Goal: Task Accomplishment & Management: Manage account settings

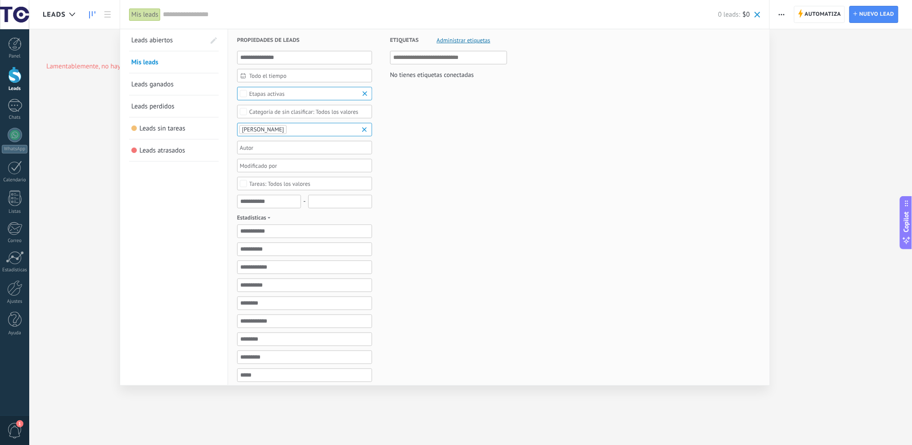
click at [66, 230] on div at bounding box center [456, 222] width 912 height 445
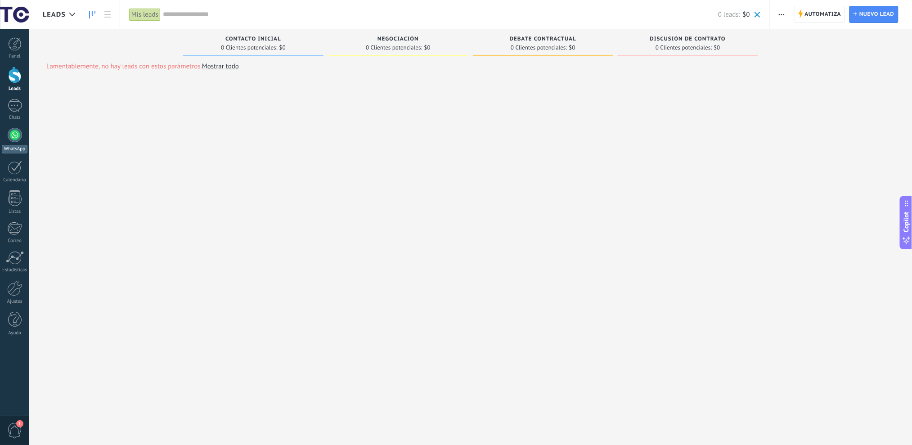
click at [15, 138] on div at bounding box center [15, 135] width 14 height 14
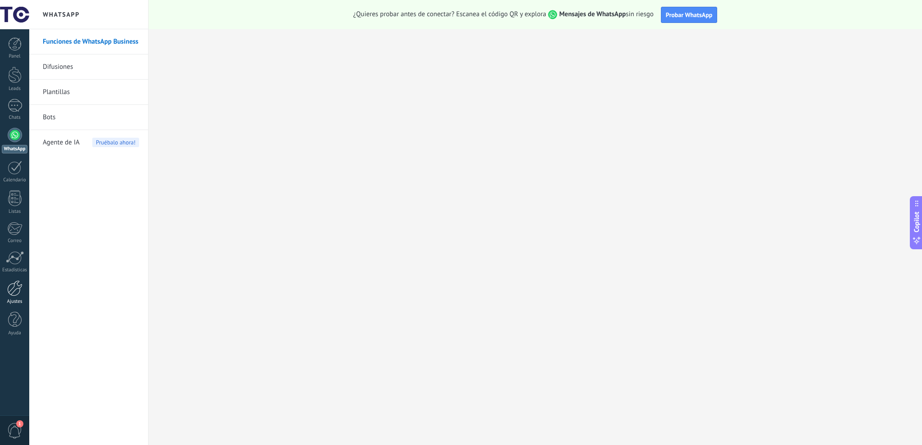
click at [18, 296] on link "Ajustes" at bounding box center [14, 292] width 29 height 24
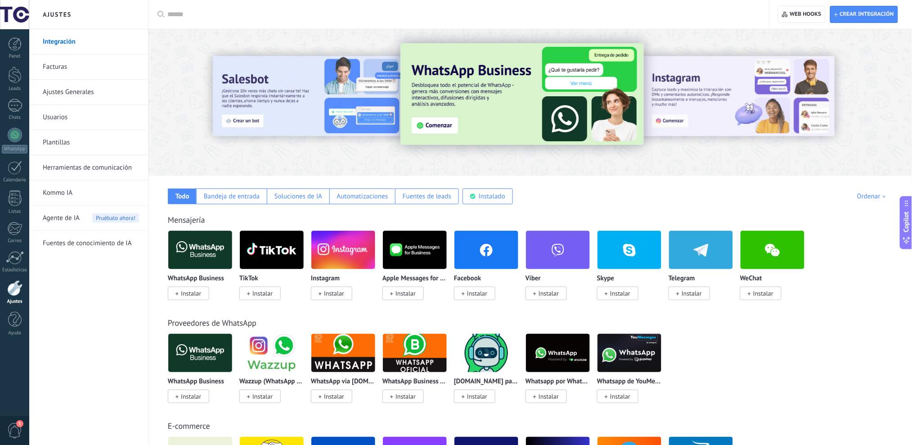
click at [67, 66] on link "Facturas" at bounding box center [91, 66] width 96 height 25
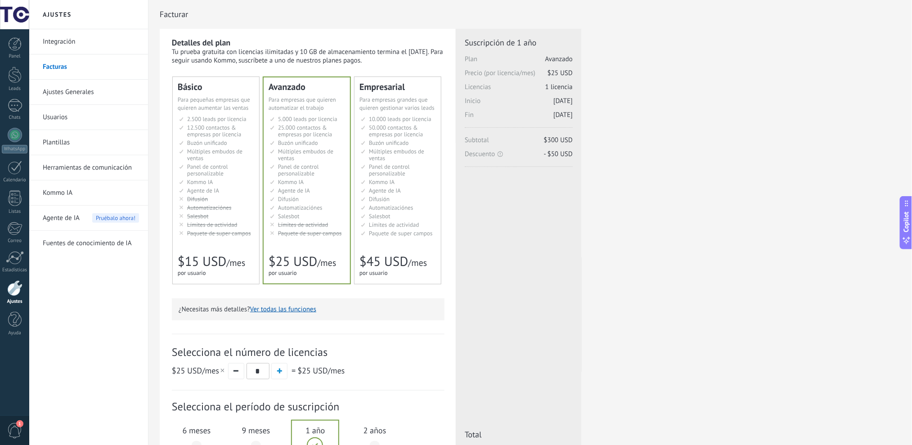
click at [386, 139] on span "Buzón unificado" at bounding box center [389, 143] width 40 height 8
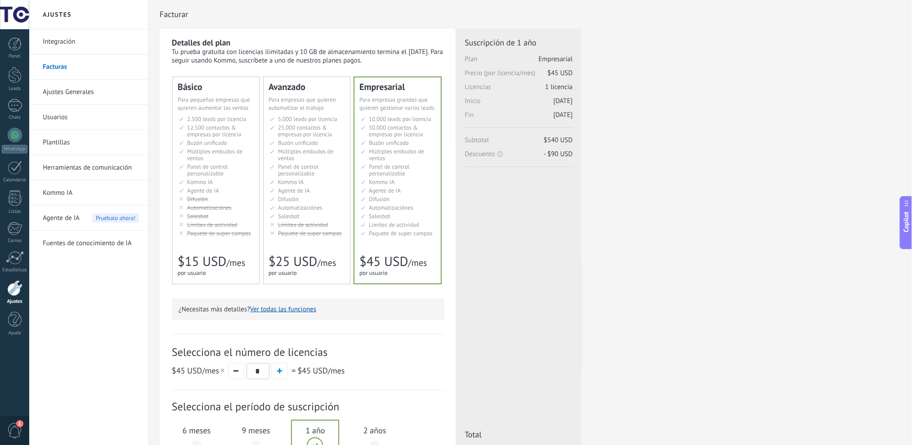
click at [386, 137] on span "50.000 contactos & empresas por licencia" at bounding box center [396, 131] width 54 height 14
click at [94, 91] on link "Ajustes Generales" at bounding box center [91, 92] width 96 height 25
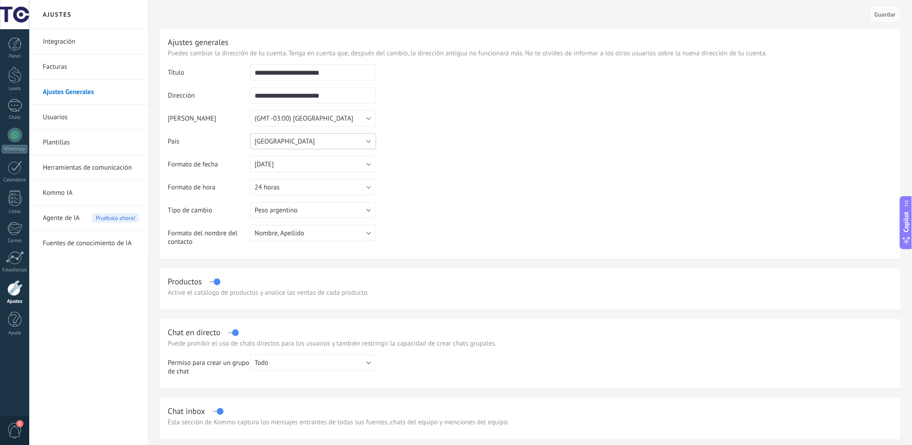
click at [320, 137] on button "[GEOGRAPHIC_DATA]" at bounding box center [313, 141] width 126 height 16
click at [476, 134] on td at bounding box center [634, 110] width 517 height 92
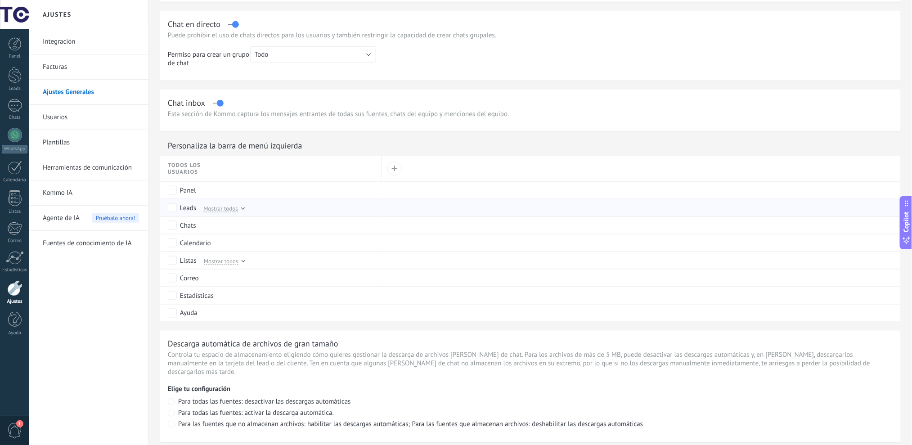
scroll to position [274, 0]
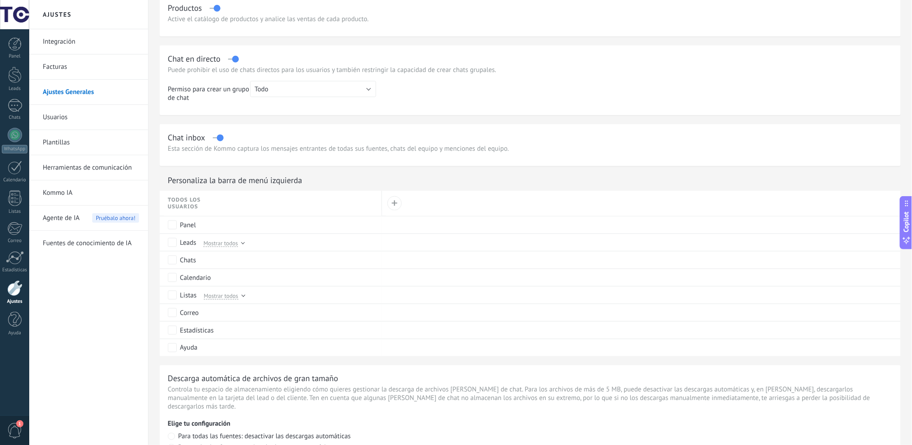
click at [87, 110] on link "Usuarios" at bounding box center [91, 117] width 96 height 25
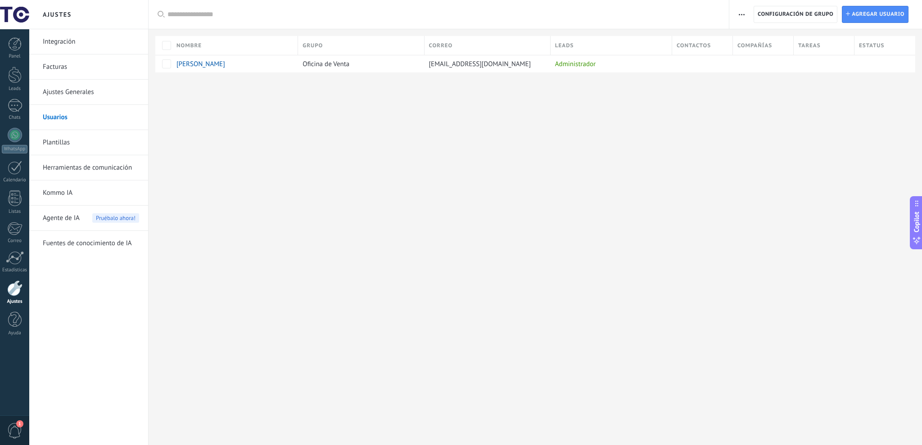
click at [65, 146] on link "Plantillas" at bounding box center [91, 142] width 96 height 25
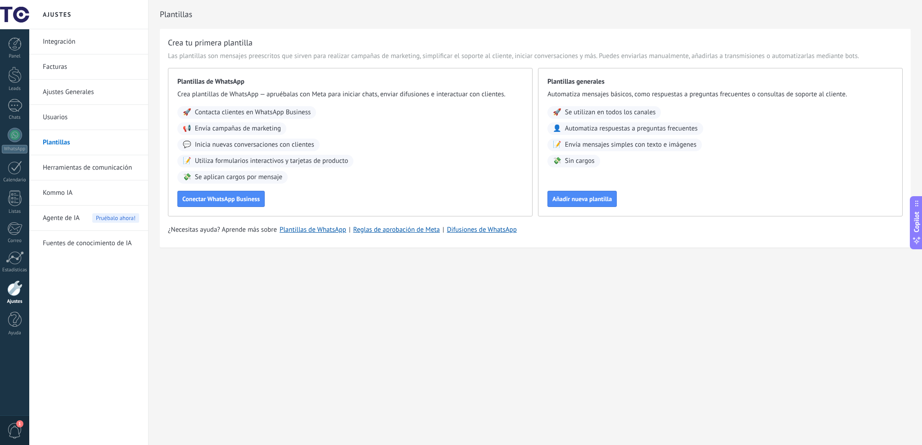
click at [110, 162] on link "Herramientas de comunicación" at bounding box center [91, 167] width 96 height 25
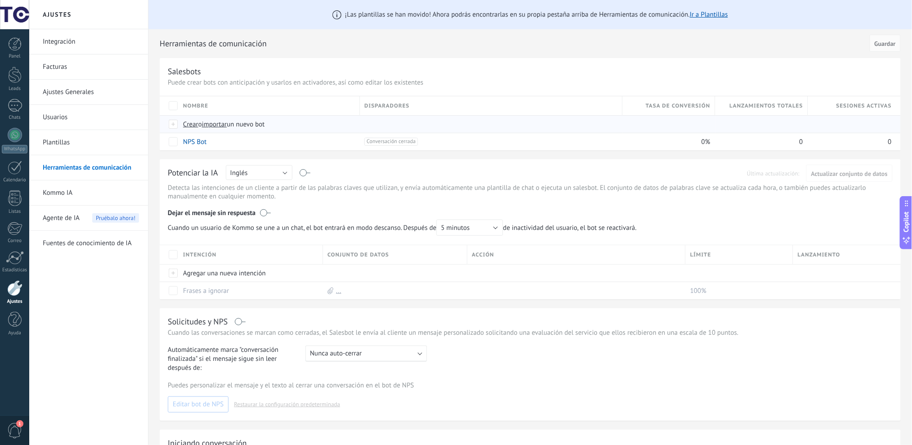
click at [190, 122] on span "Crear" at bounding box center [190, 124] width 15 height 9
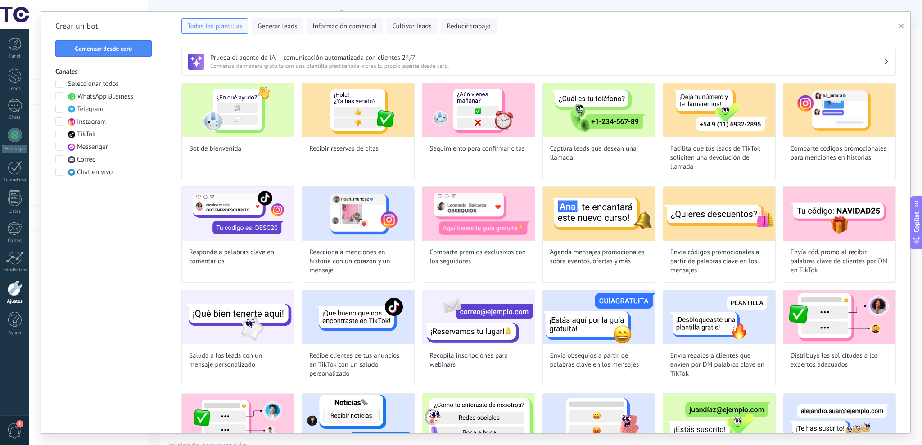
drag, startPoint x: 23, startPoint y: 111, endPoint x: 20, endPoint y: 98, distance: 13.3
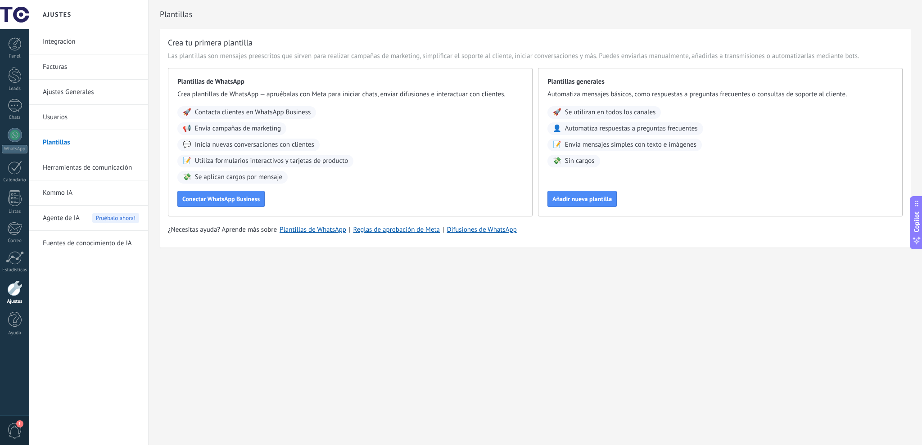
click at [80, 164] on link "Herramientas de comunicación" at bounding box center [91, 167] width 96 height 25
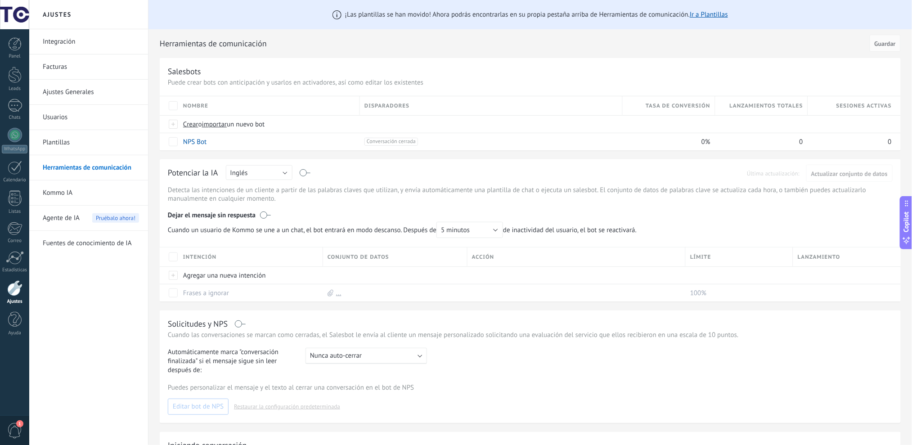
click at [70, 195] on link "Kommo IA" at bounding box center [91, 193] width 96 height 25
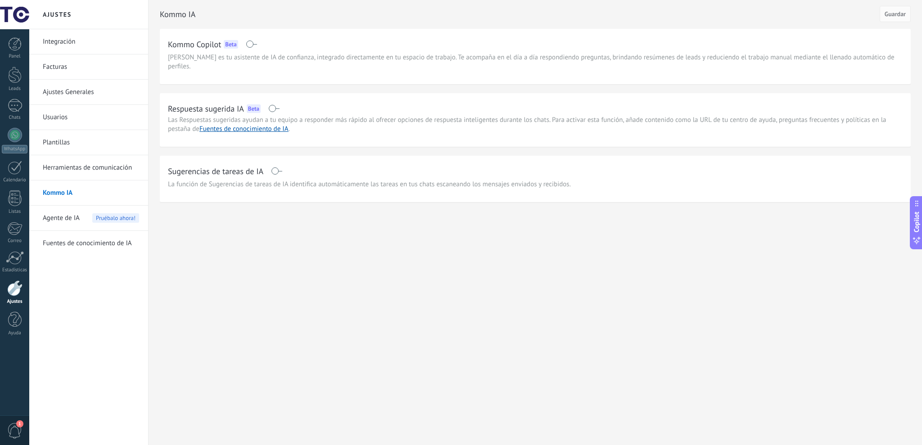
click at [63, 217] on span "Agente de IA" at bounding box center [61, 218] width 37 height 25
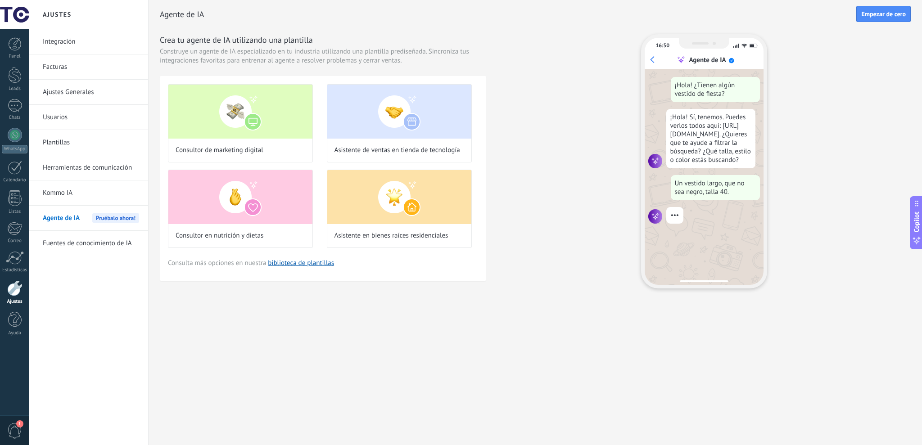
click at [96, 246] on link "Fuentes de conocimiento de IA" at bounding box center [91, 243] width 96 height 25
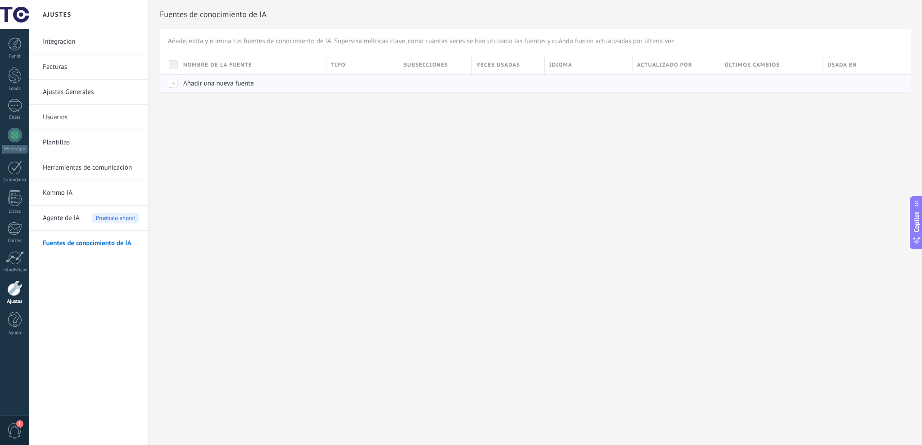
click at [176, 83] on div at bounding box center [169, 83] width 19 height 18
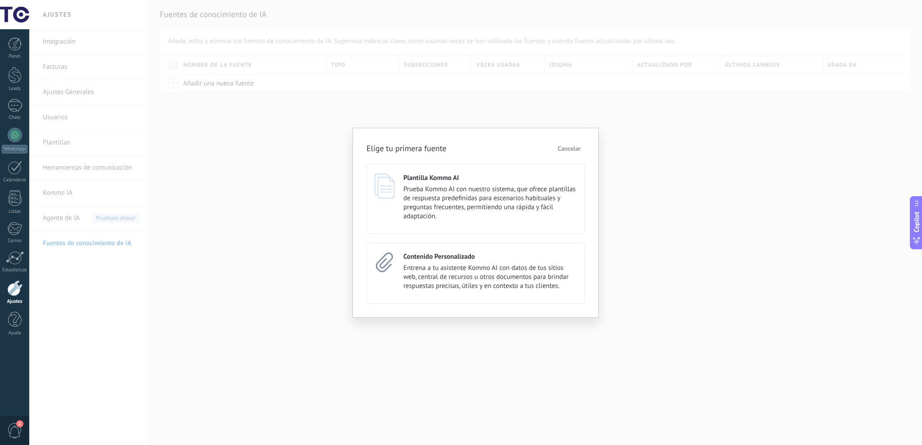
click at [571, 143] on button "Cancelar" at bounding box center [569, 149] width 31 height 14
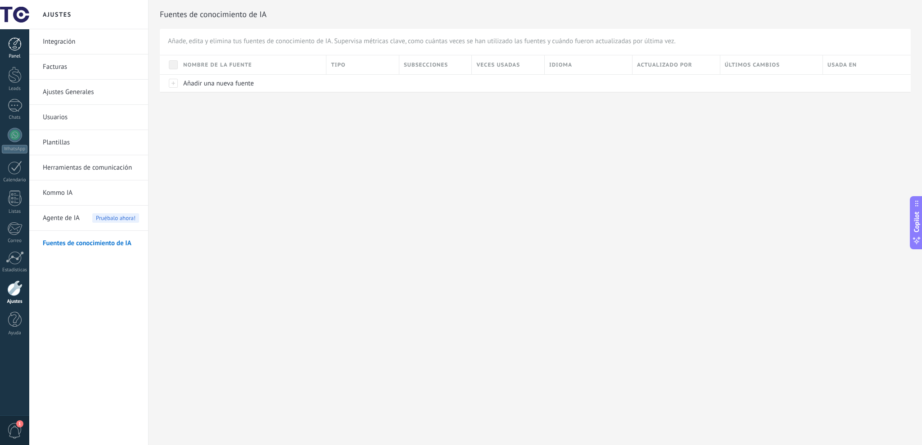
click at [17, 41] on div at bounding box center [15, 44] width 14 height 14
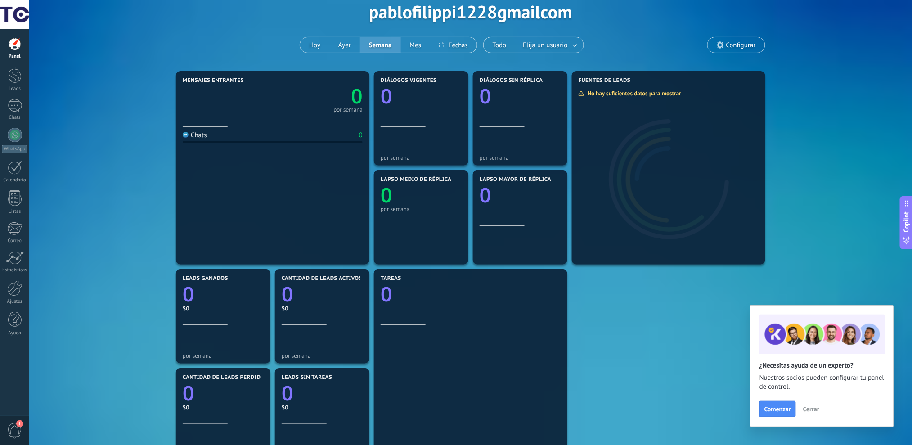
scroll to position [41, 0]
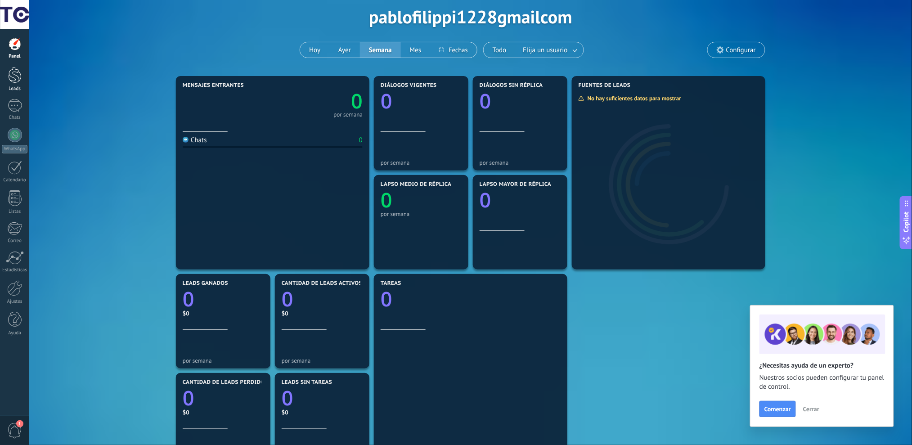
click at [16, 72] on div at bounding box center [15, 75] width 14 height 17
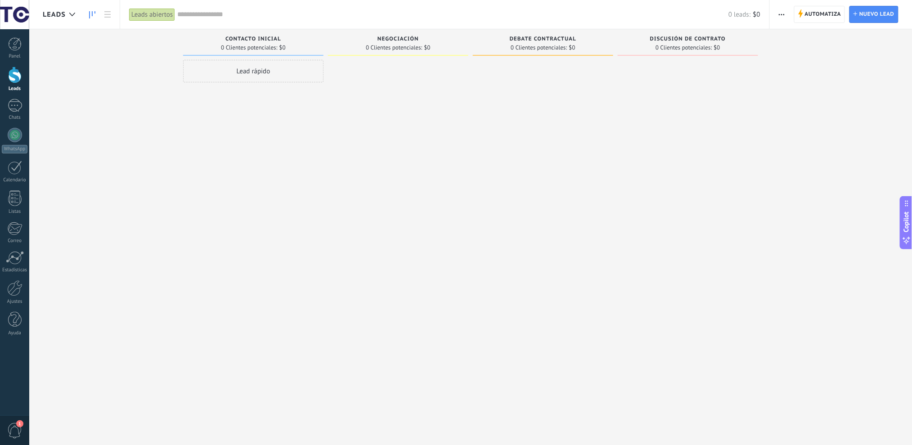
click at [149, 12] on div "Leads abiertos" at bounding box center [152, 14] width 46 height 13
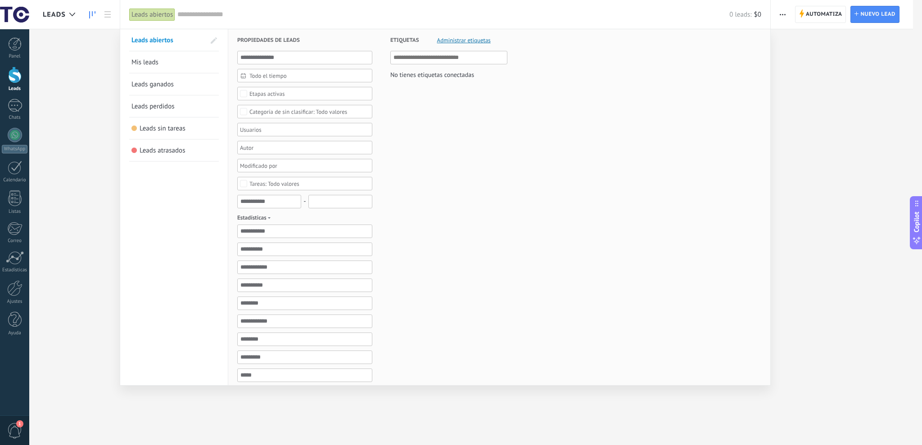
click at [154, 60] on span "Mis leads" at bounding box center [144, 62] width 27 height 9
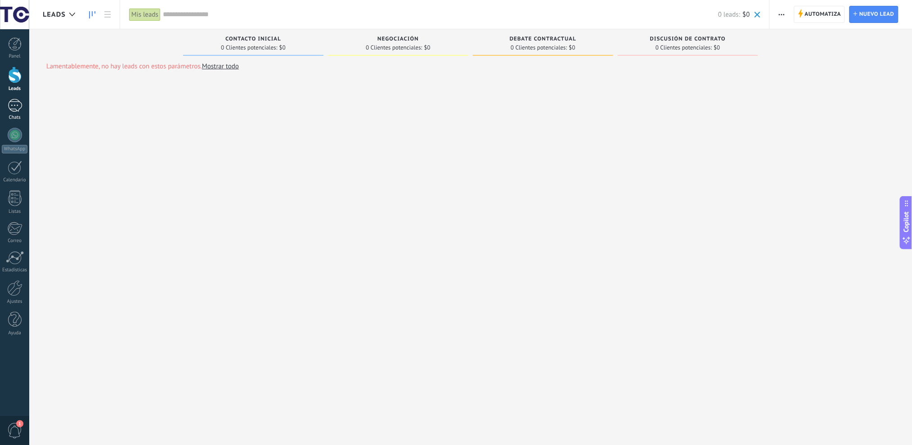
click at [15, 104] on div at bounding box center [15, 105] width 14 height 13
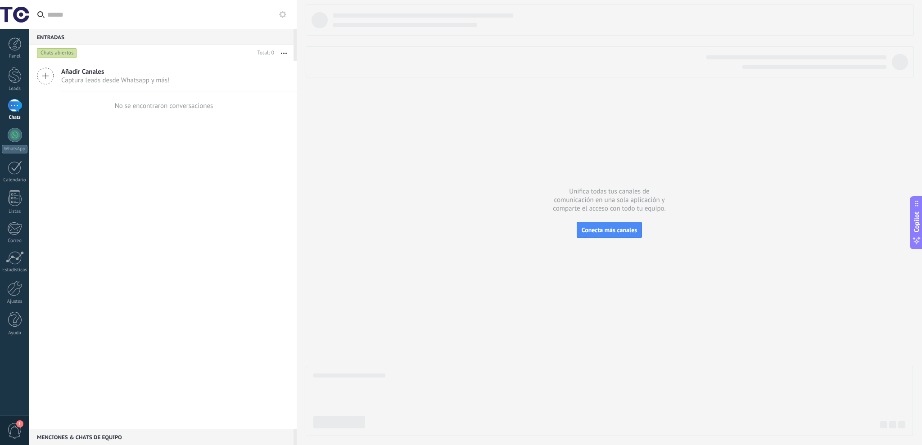
click at [52, 72] on use at bounding box center [45, 76] width 16 height 16
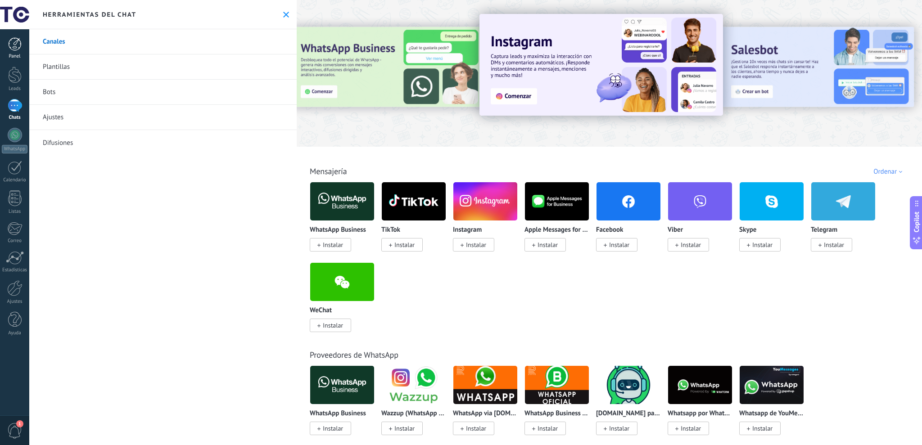
click at [19, 42] on div at bounding box center [15, 44] width 14 height 14
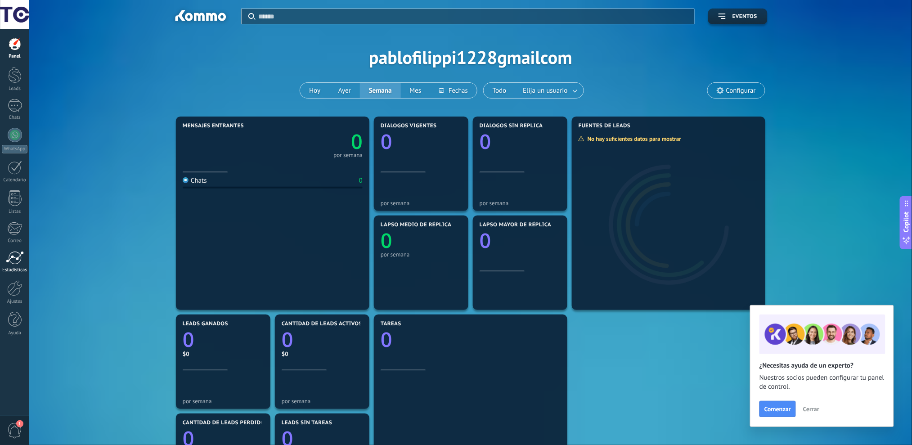
click at [18, 256] on div at bounding box center [15, 258] width 18 height 14
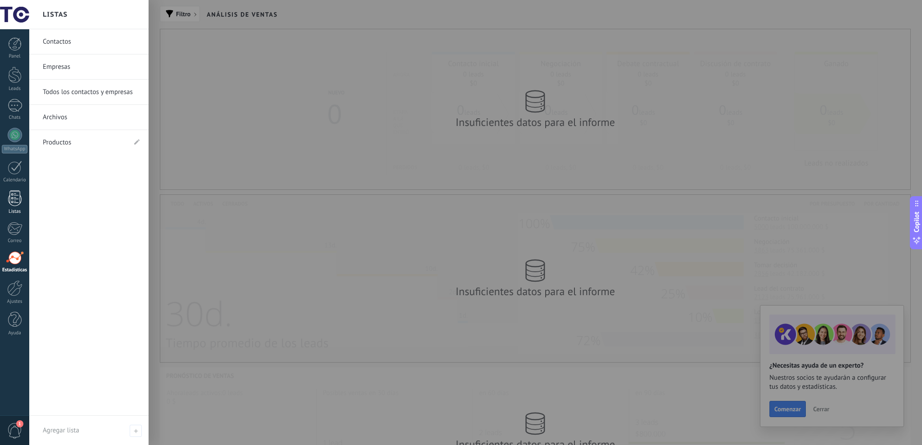
click at [14, 199] on div at bounding box center [15, 198] width 14 height 16
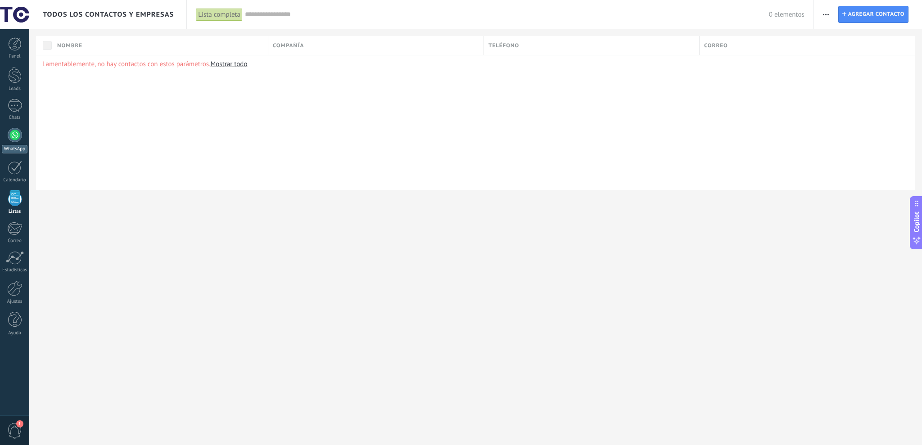
click at [12, 132] on div at bounding box center [15, 135] width 14 height 14
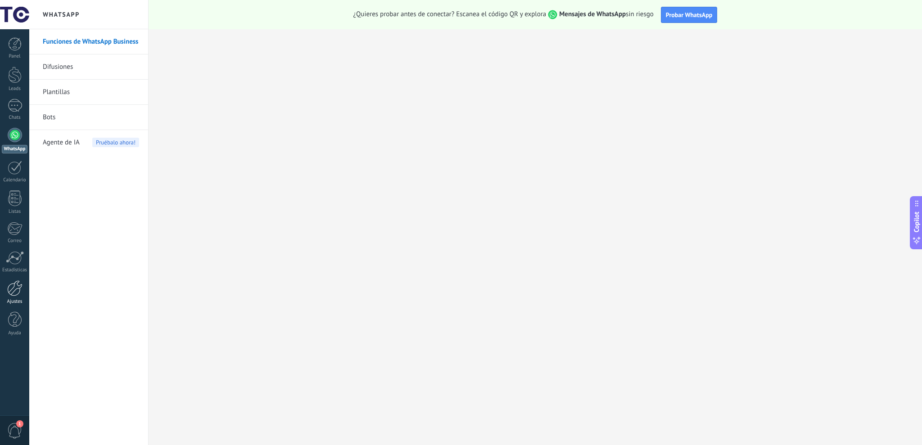
click at [10, 289] on div at bounding box center [14, 288] width 15 height 16
